Goal: Find specific page/section: Find specific page/section

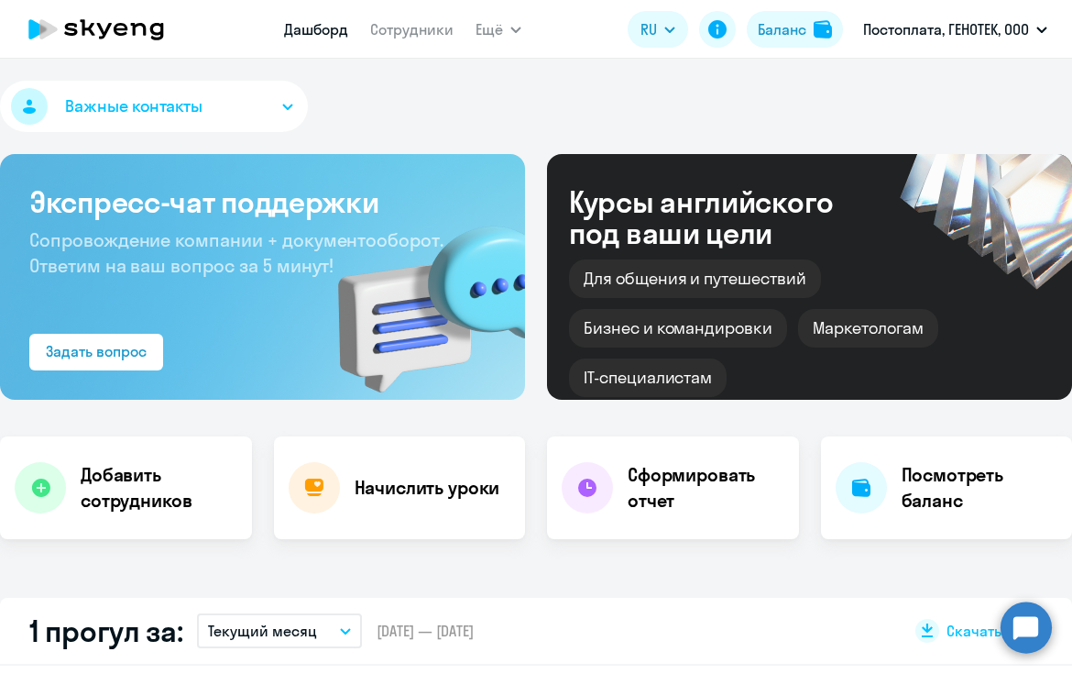
select select "30"
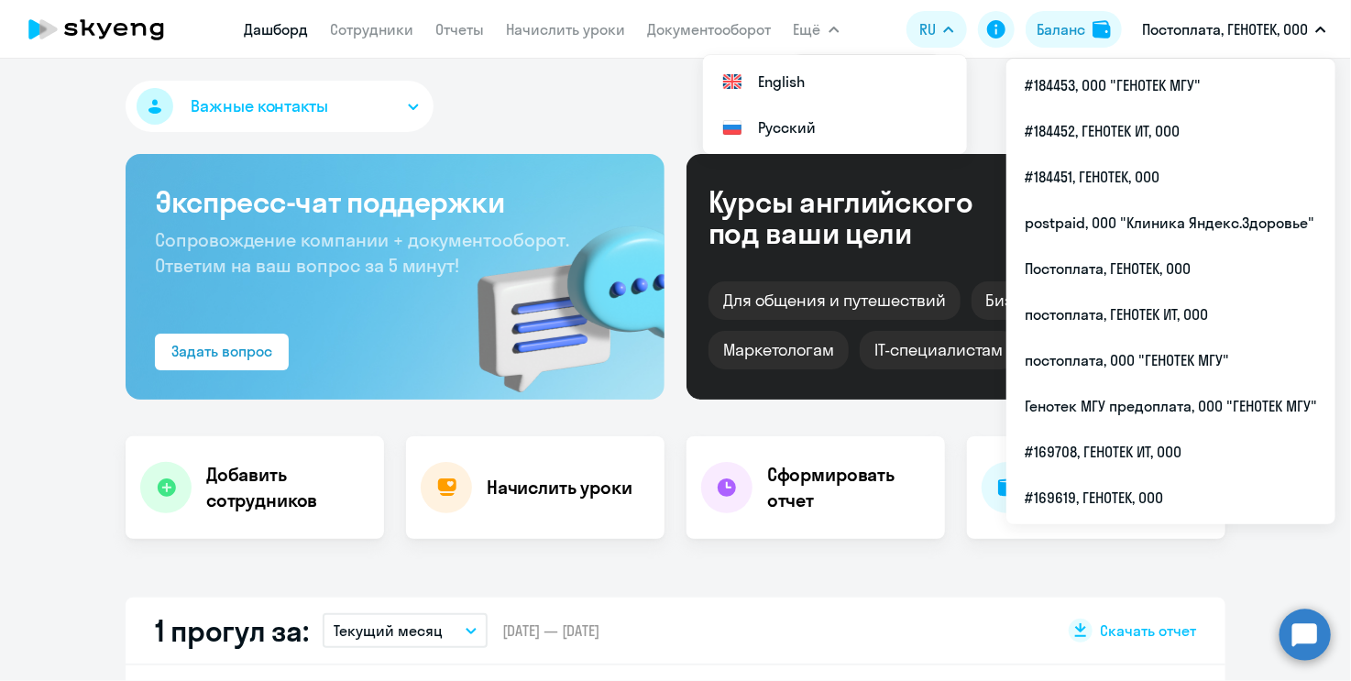
click at [822, 29] on button "Ещё" at bounding box center [817, 29] width 46 height 37
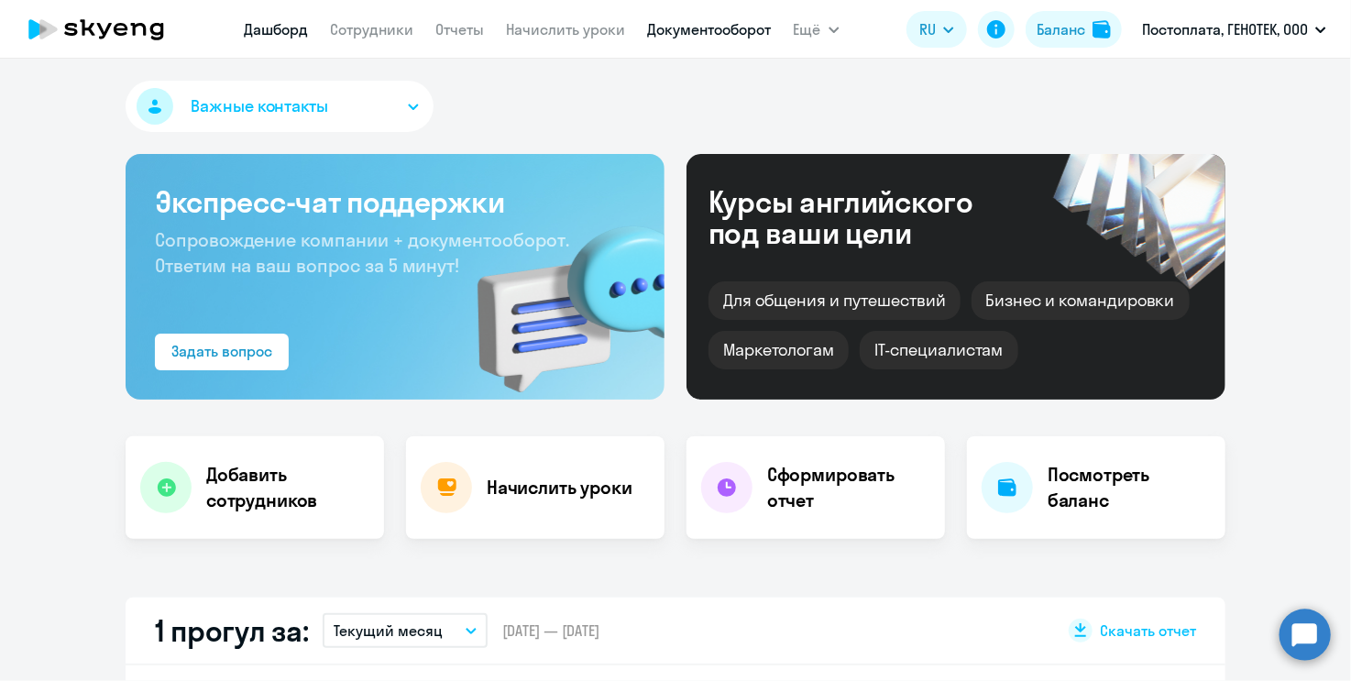
click at [723, 38] on link "Документооборот" at bounding box center [710, 29] width 124 height 18
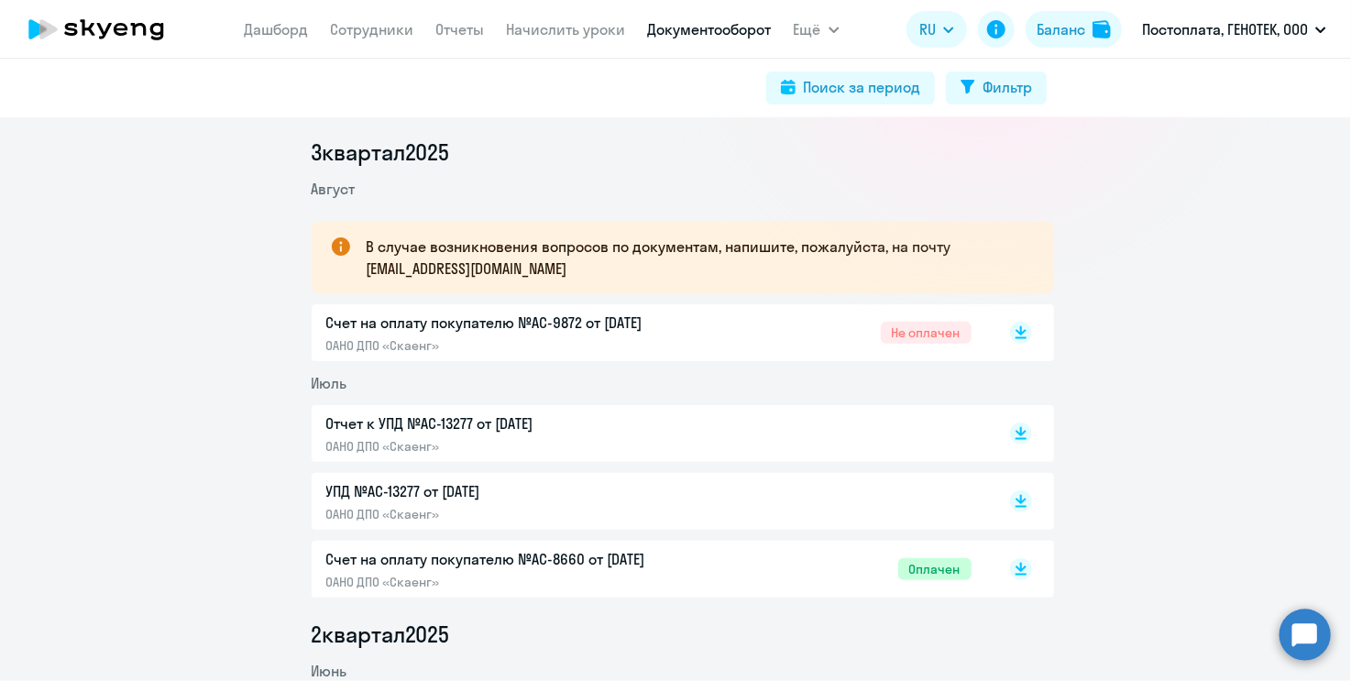
scroll to position [275, 0]
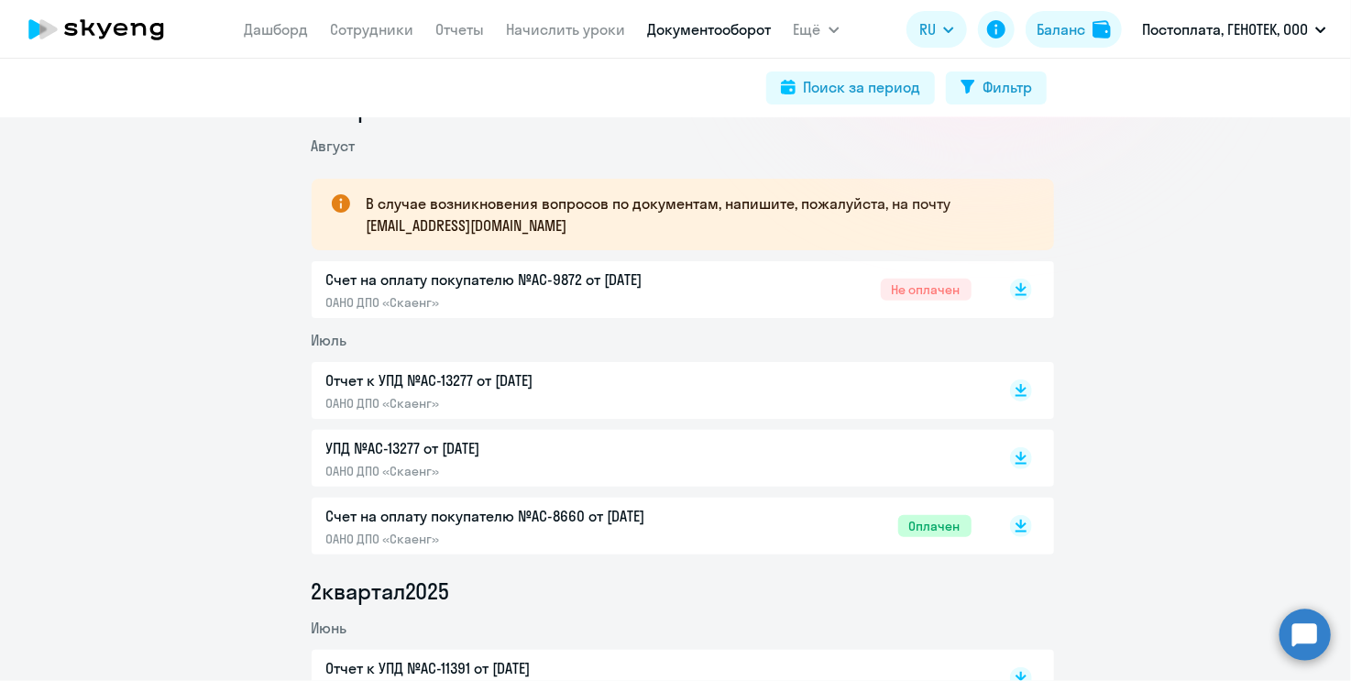
click at [571, 278] on p "Счет на оплату покупателю №AC-9872 от [DATE]" at bounding box center [518, 280] width 385 height 22
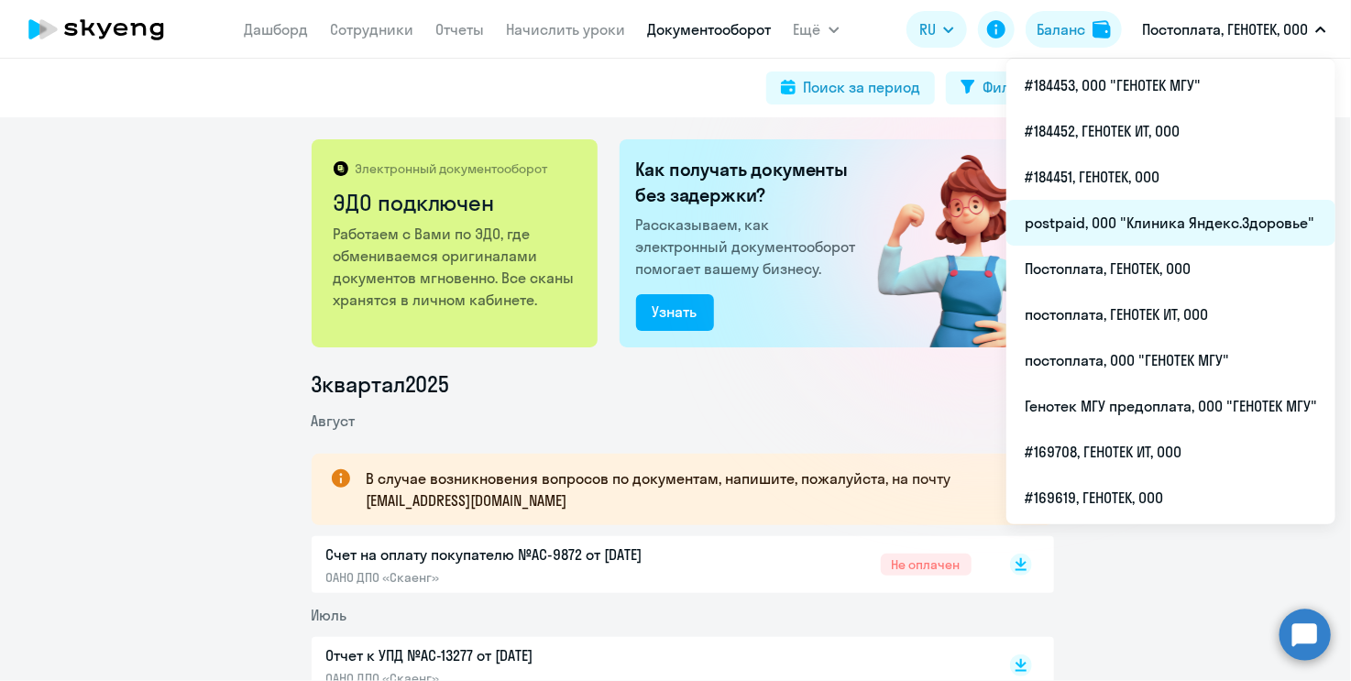
click at [1071, 227] on li "postpaid, ООО "Клиника Яндекс.Здоровье"" at bounding box center [1170, 223] width 329 height 46
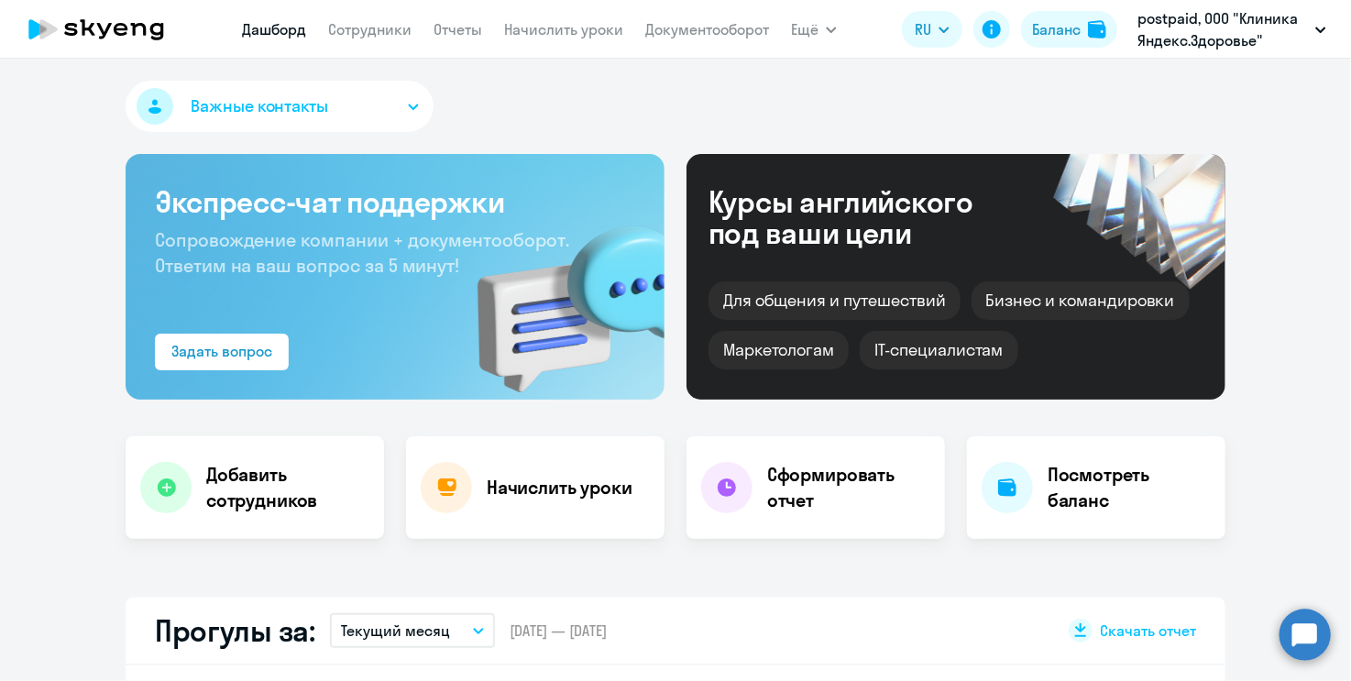
select select "30"
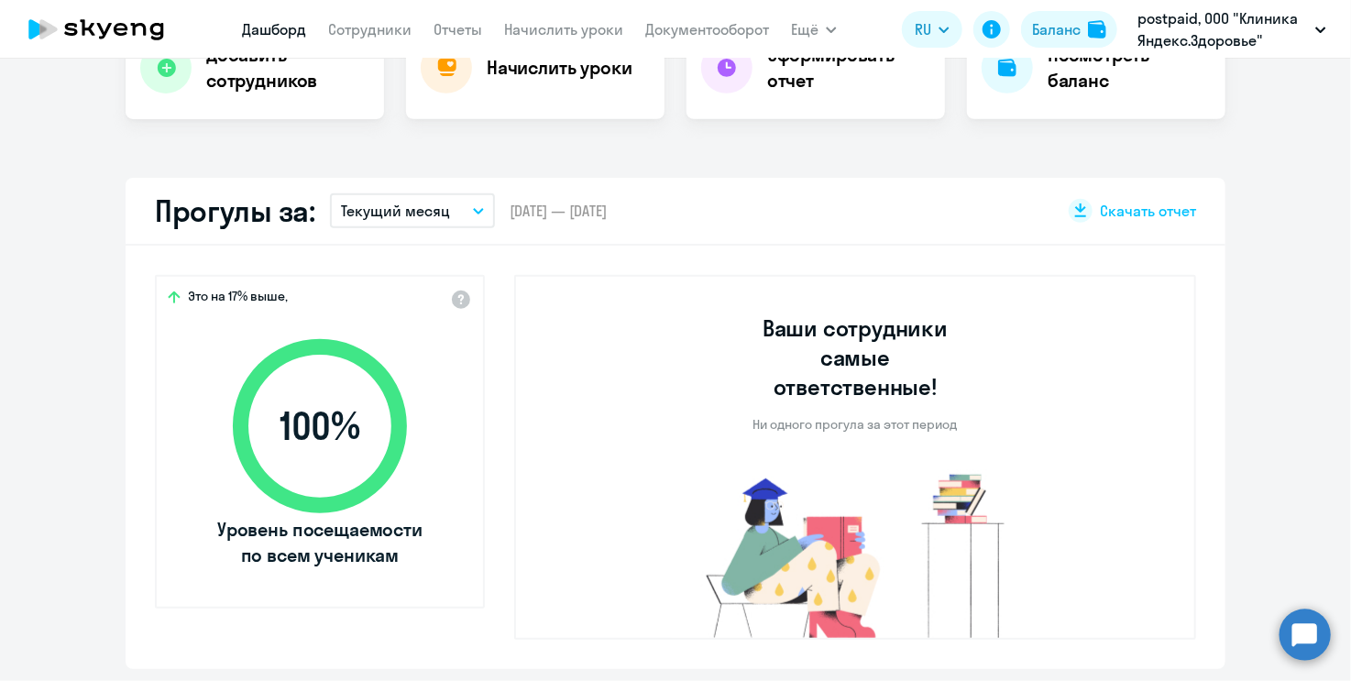
scroll to position [92, 0]
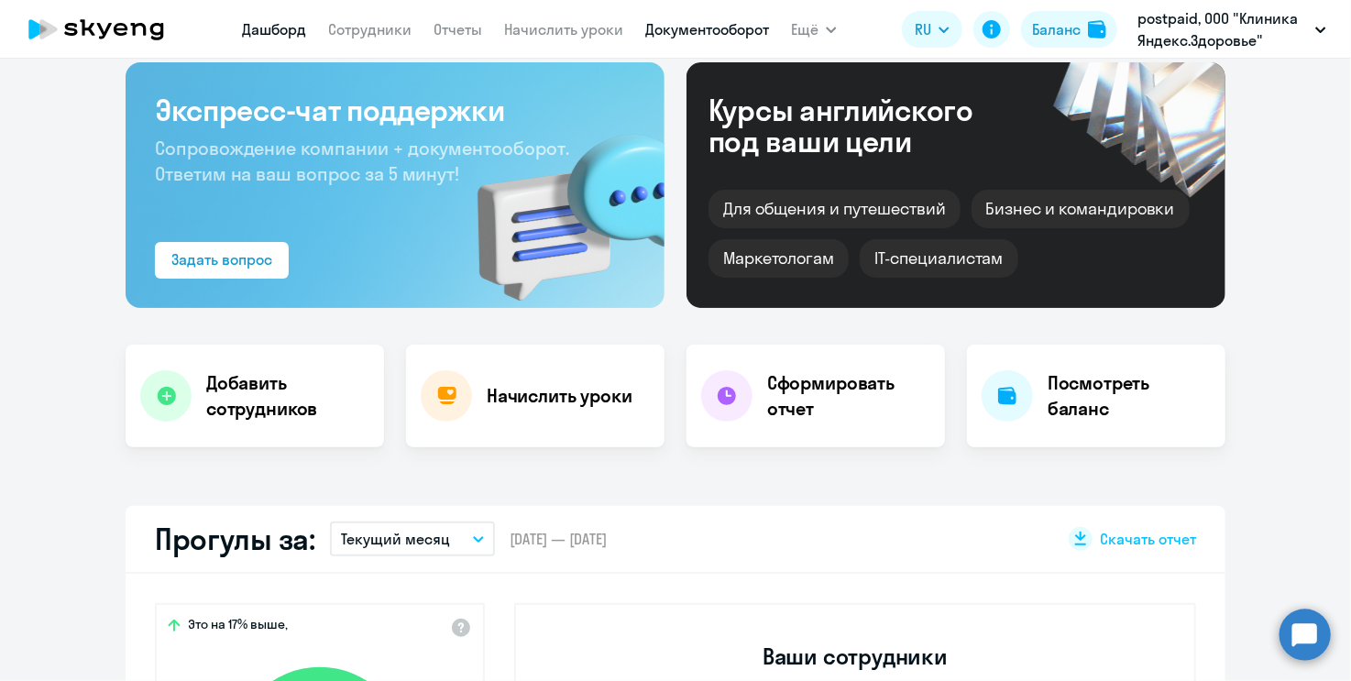
click at [711, 30] on link "Документооборот" at bounding box center [707, 29] width 124 height 18
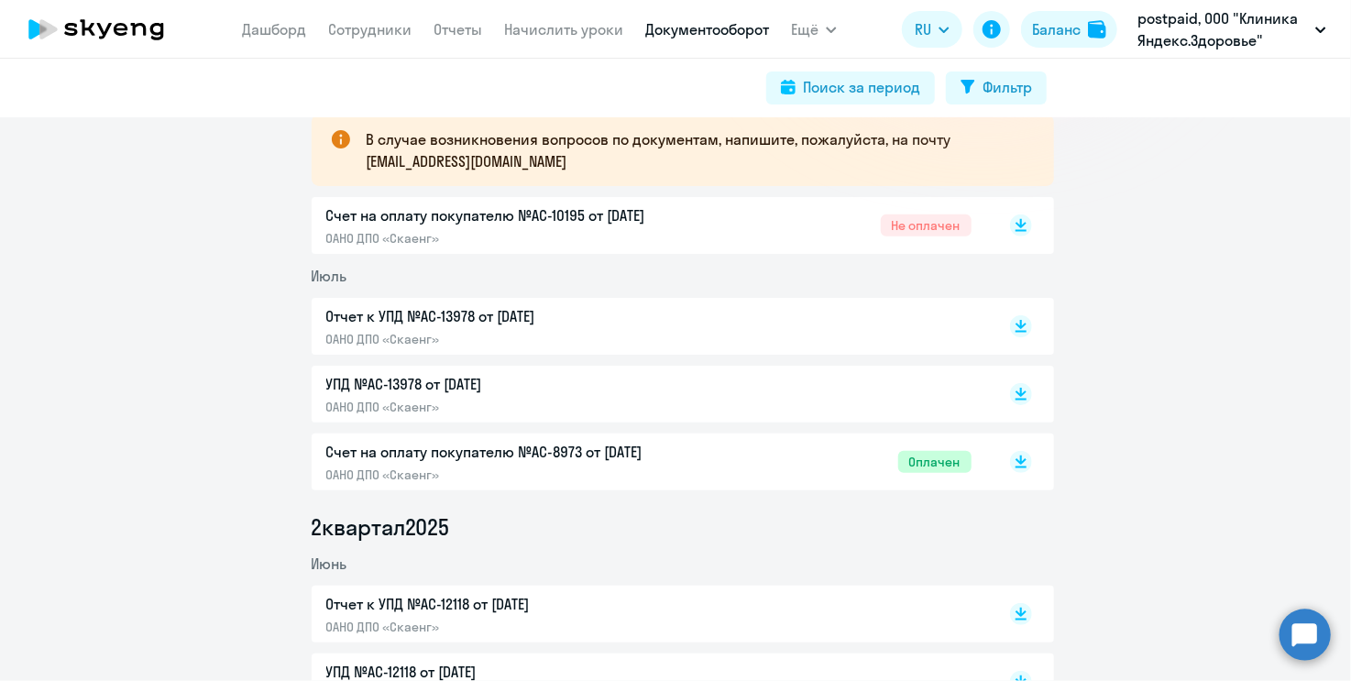
scroll to position [367, 0]
